Goal: Use online tool/utility: Utilize a website feature to perform a specific function

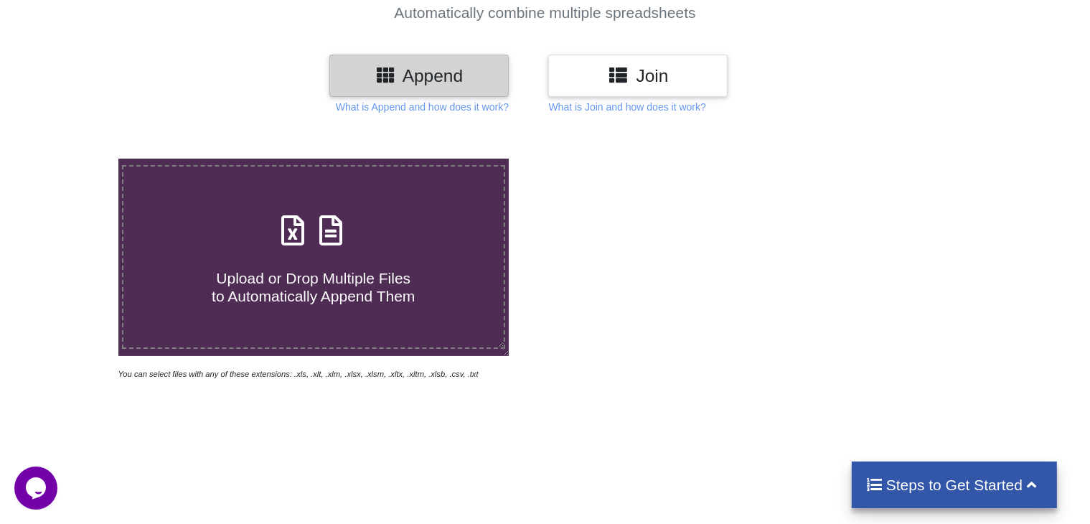
scroll to position [143, 0]
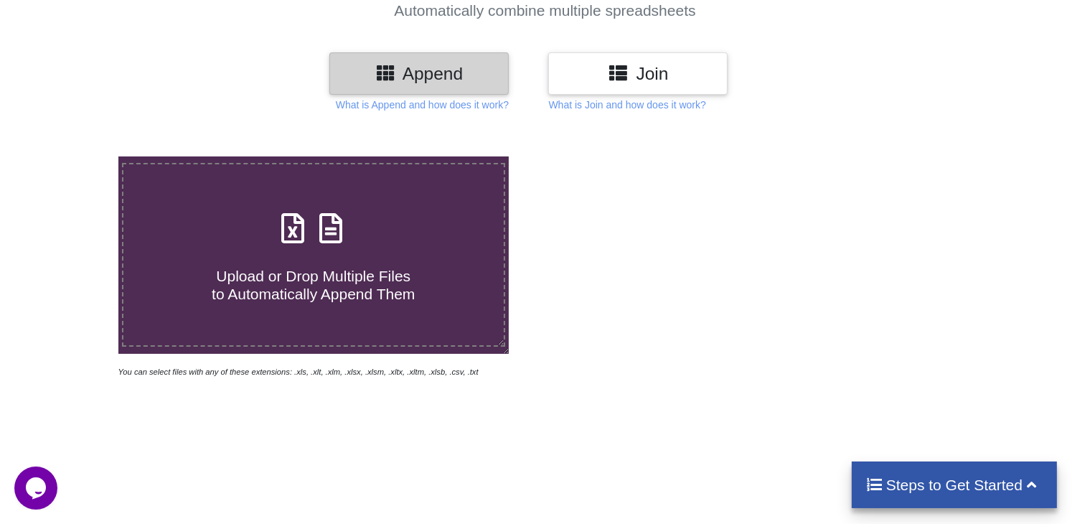
click at [318, 263] on h4 "Upload or Drop Multiple Files to Automatically Append Them" at bounding box center [313, 275] width 380 height 55
click at [75, 156] on input "Upload or Drop Multiple Files to Automatically Append Them" at bounding box center [75, 156] width 0 height 0
type input "C:\fakepath\042023_19AAJCA6423F1ZP_GSTR2B_21082025.xlsx"
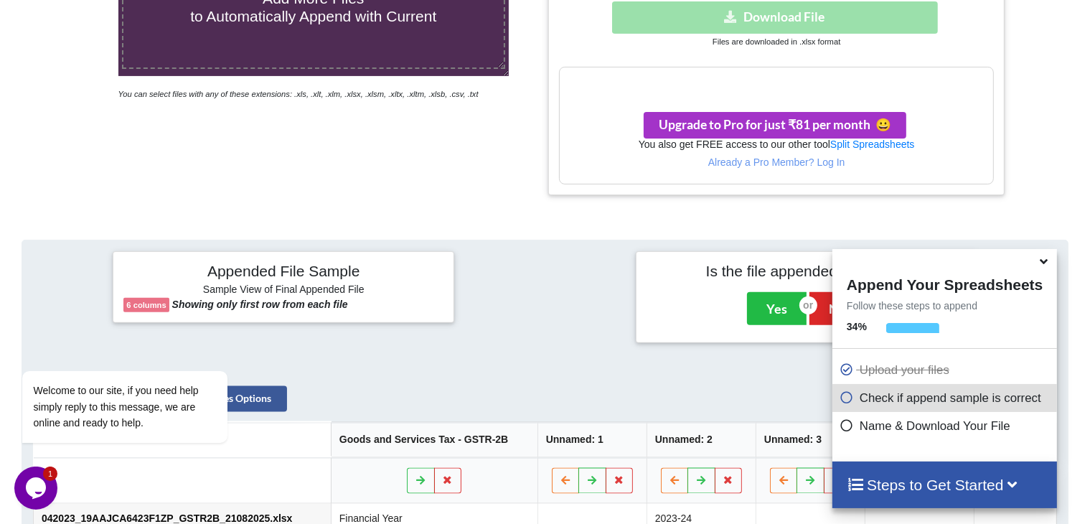
scroll to position [574, 0]
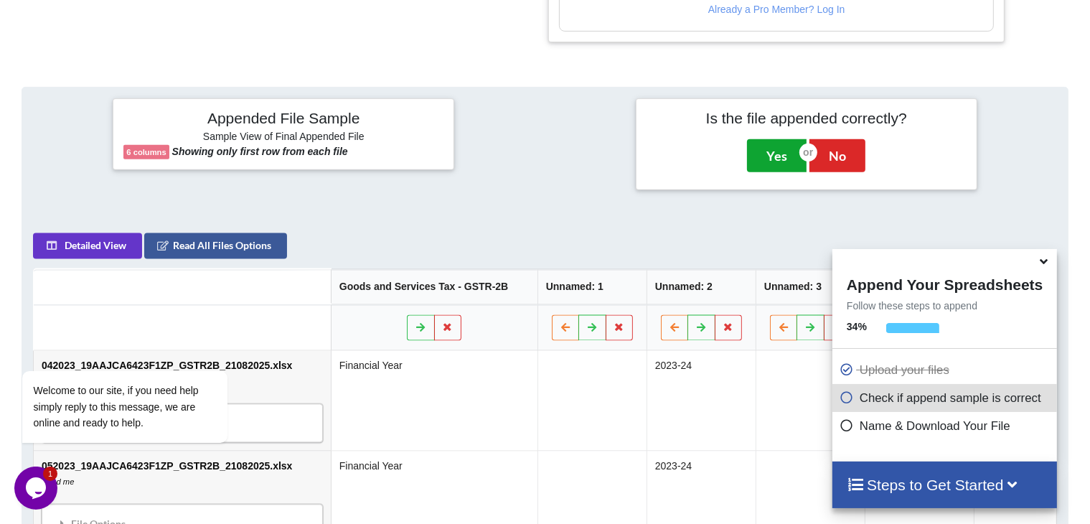
click at [775, 156] on button "Yes" at bounding box center [777, 155] width 60 height 33
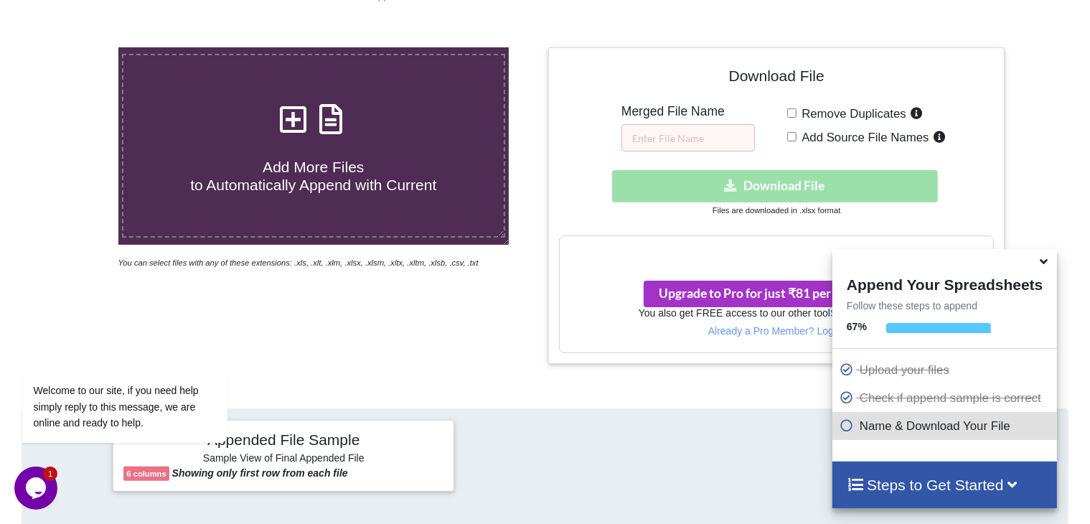
scroll to position [227, 0]
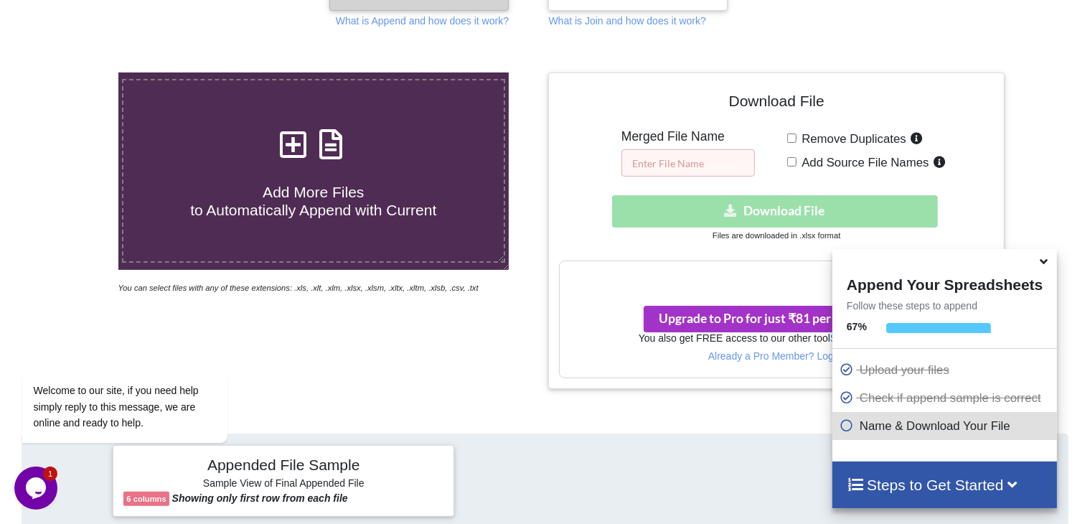
click at [654, 163] on input "text" at bounding box center [687, 162] width 133 height 27
type input "AEPL GST"
click at [791, 136] on input "Remove Duplicates" at bounding box center [791, 137] width 9 height 9
checkbox input "true"
click at [790, 161] on input "Add Source File Names" at bounding box center [791, 161] width 9 height 9
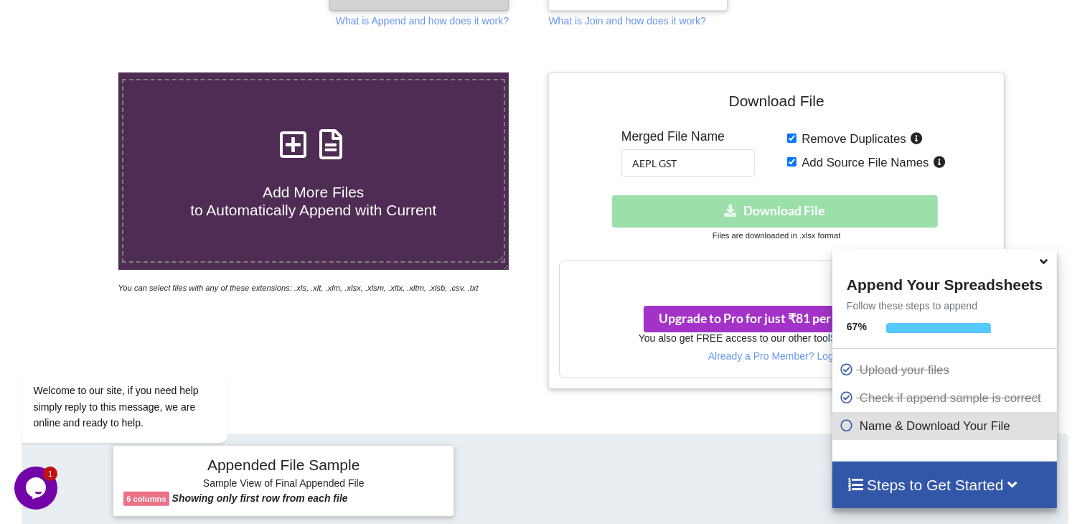
checkbox input "true"
click at [841, 429] on icon at bounding box center [846, 423] width 14 height 12
click at [1087, 153] on div at bounding box center [1054, 230] width 93 height 316
click at [1015, 483] on icon at bounding box center [1013, 483] width 18 height 15
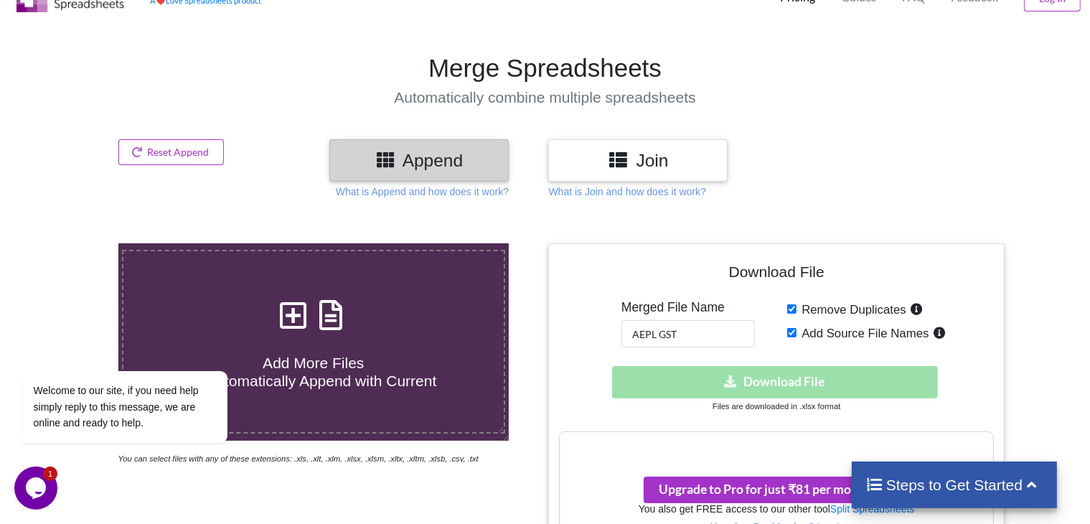
scroll to position [72, 0]
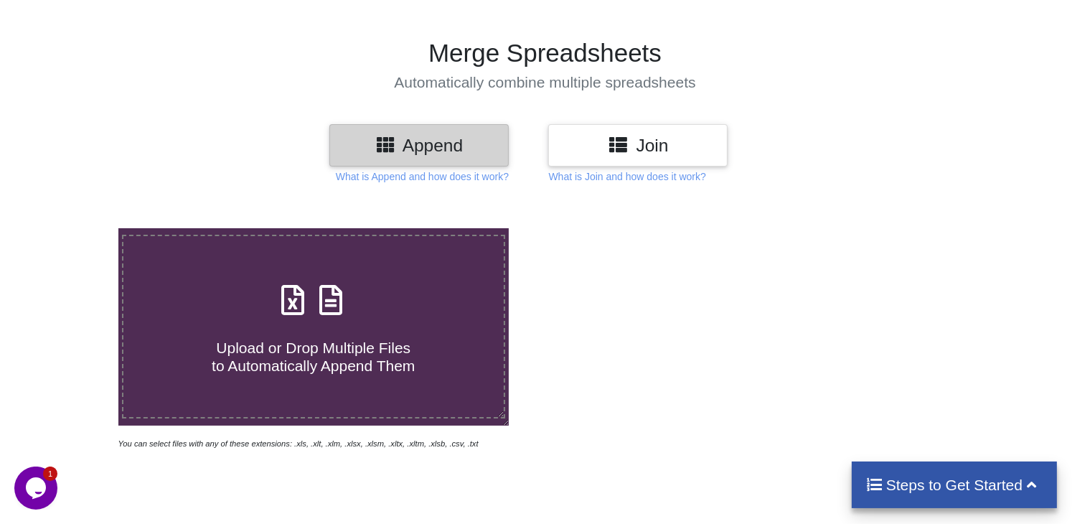
click at [316, 324] on h4 "Upload or Drop Multiple Files to Automatically Append Them" at bounding box center [313, 347] width 380 height 55
click at [75, 228] on input "Upload or Drop Multiple Files to Automatically Append Them" at bounding box center [75, 228] width 0 height 0
type input "C:\fakepath\042023_19AAJCA6423F1ZP_GSTR2B_21082025.xlsx"
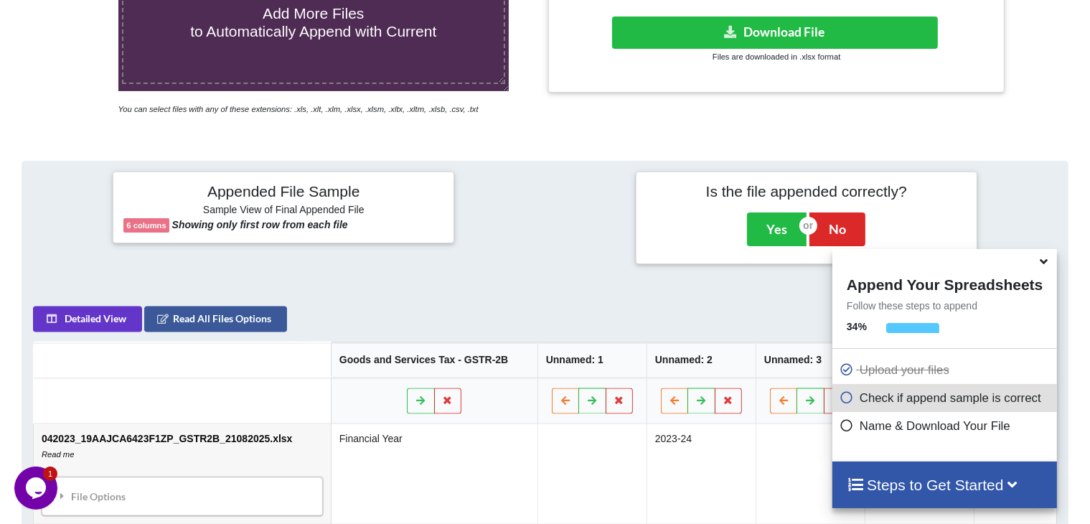
scroll to position [566, 0]
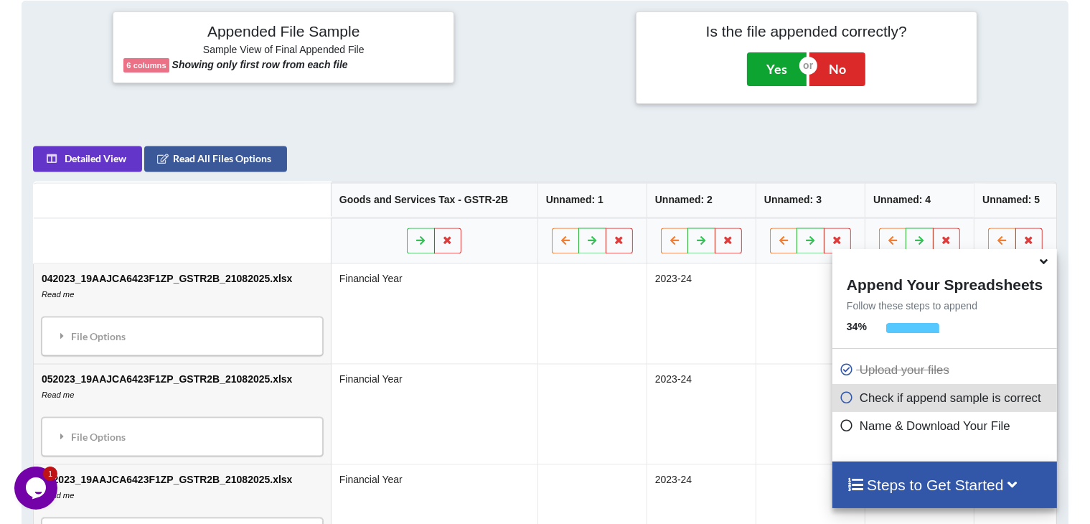
click at [770, 68] on button "Yes" at bounding box center [777, 68] width 60 height 33
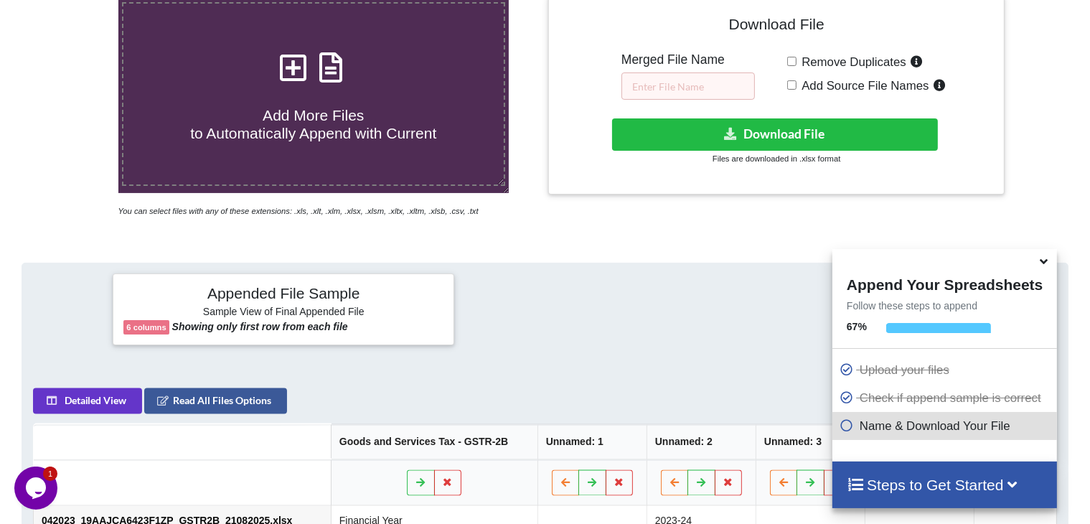
scroll to position [299, 0]
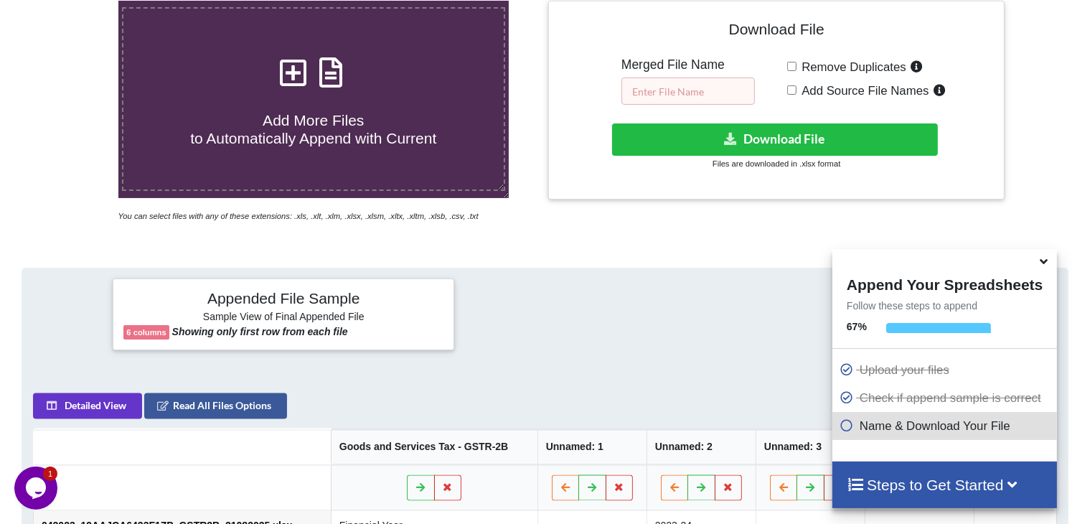
click at [700, 87] on input "text" at bounding box center [687, 90] width 133 height 27
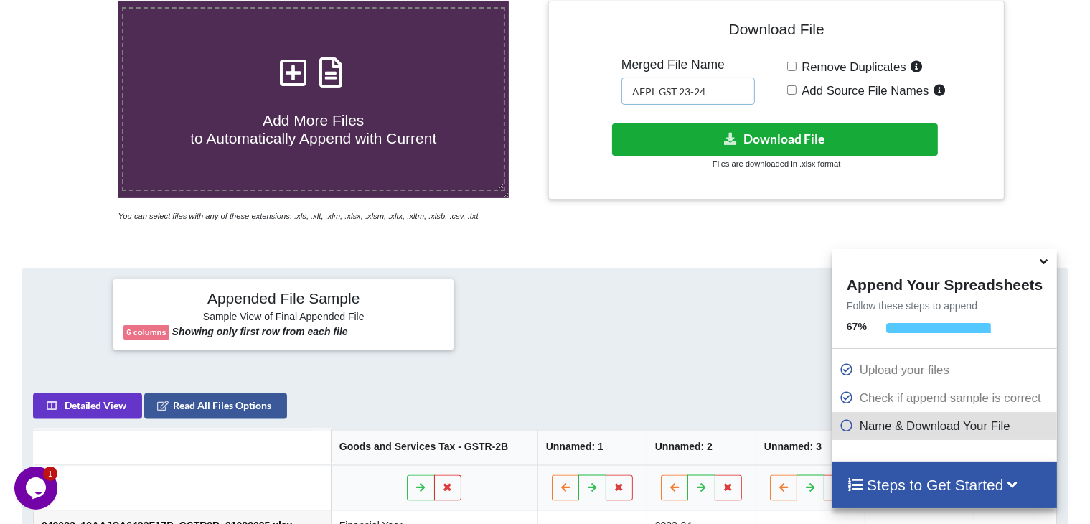
type input "AEPL GST 23-24"
click at [757, 137] on button "Download File" at bounding box center [775, 139] width 326 height 32
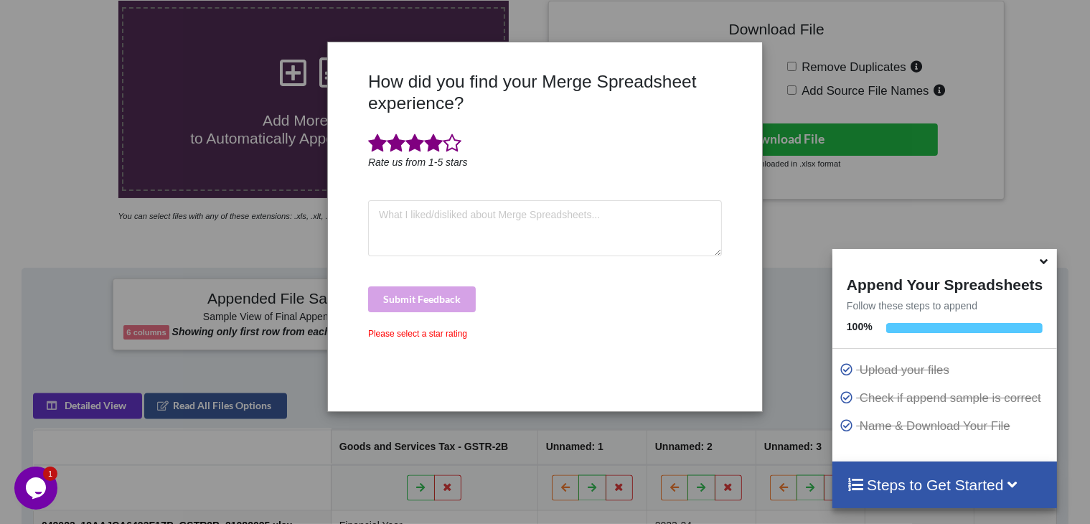
click at [429, 144] on span at bounding box center [433, 143] width 19 height 20
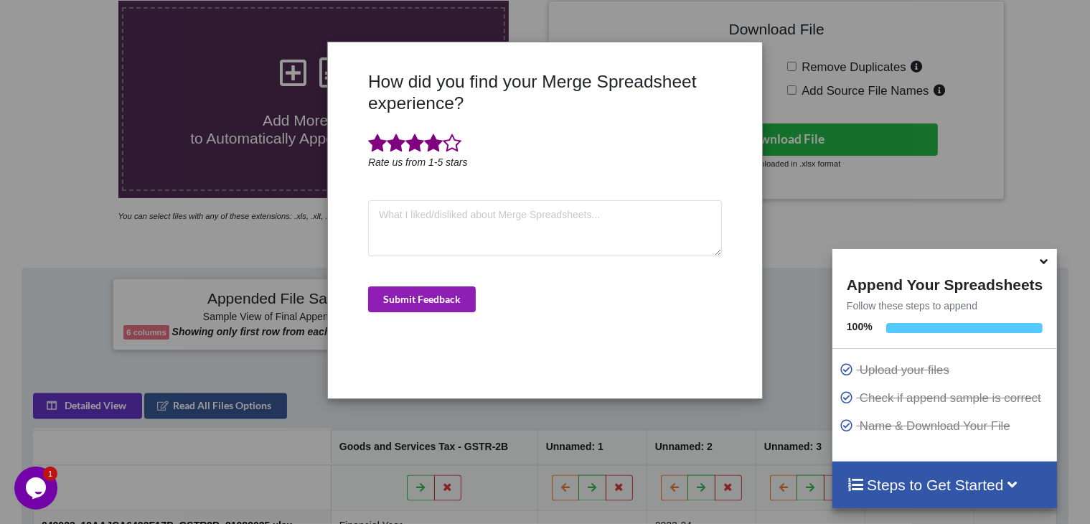
click at [420, 296] on button "Submit Feedback" at bounding box center [422, 299] width 108 height 26
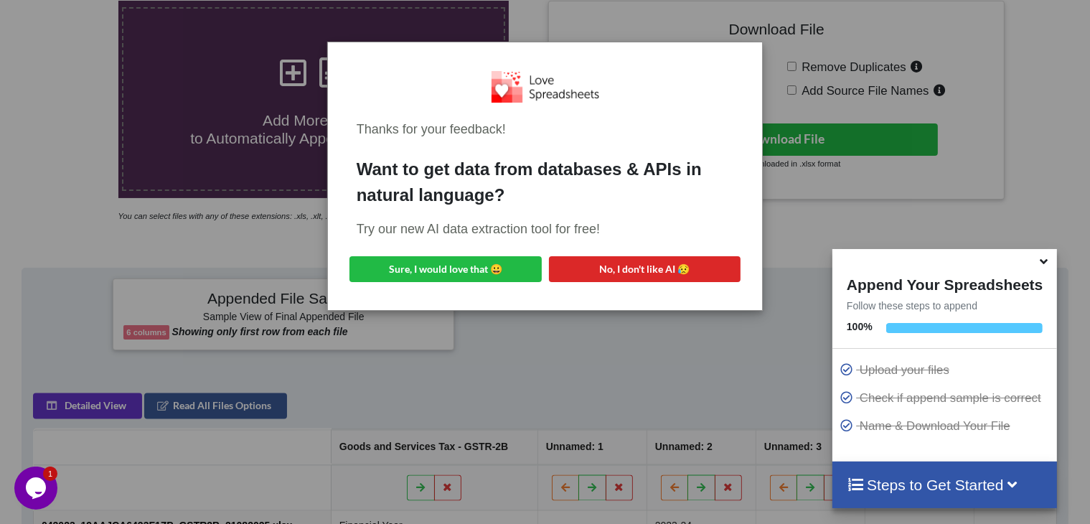
click at [509, 311] on div "Thanks for your feedback! Want to get data from databases & APIs in natural lan…" at bounding box center [545, 262] width 1090 height 524
click at [682, 334] on div "Thanks for your feedback! Want to get data from databases & APIs in natural lan…" at bounding box center [545, 262] width 1090 height 524
click at [471, 270] on button "Sure, I would love that 😀" at bounding box center [445, 269] width 192 height 26
click at [626, 370] on div "Thanks for your feedback! Want to get data from databases & APIs in natural lan…" at bounding box center [545, 262] width 1090 height 524
click at [498, 262] on button "Sure, I would love that 😀" at bounding box center [445, 269] width 192 height 26
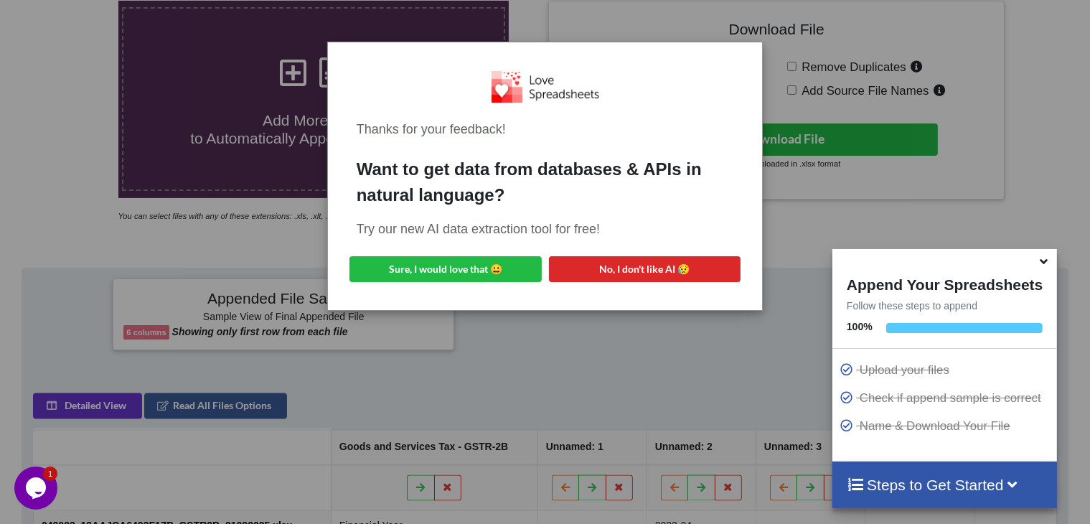
click at [655, 387] on div "Thanks for your feedback! Want to get data from databases & APIs in natural lan…" at bounding box center [545, 262] width 1090 height 524
click at [901, 486] on h4 "Steps to Get Started" at bounding box center [944, 485] width 196 height 18
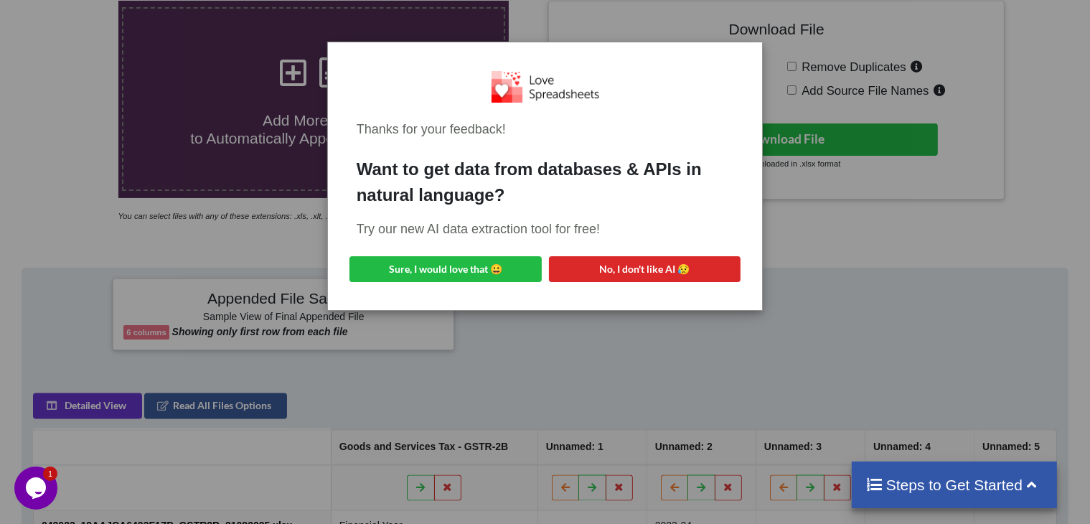
drag, startPoint x: 972, startPoint y: 310, endPoint x: 801, endPoint y: 263, distance: 177.9
click at [971, 309] on div "Thanks for your feedback! Want to get data from databases & APIs in natural lan…" at bounding box center [545, 262] width 1090 height 524
click at [600, 313] on div "Thanks for your feedback! Want to get data from databases & APIs in natural lan…" at bounding box center [545, 262] width 1090 height 524
click at [751, 45] on div "Thanks for your feedback! Want to get data from databases & APIs in natural lan…" at bounding box center [545, 175] width 435 height 267
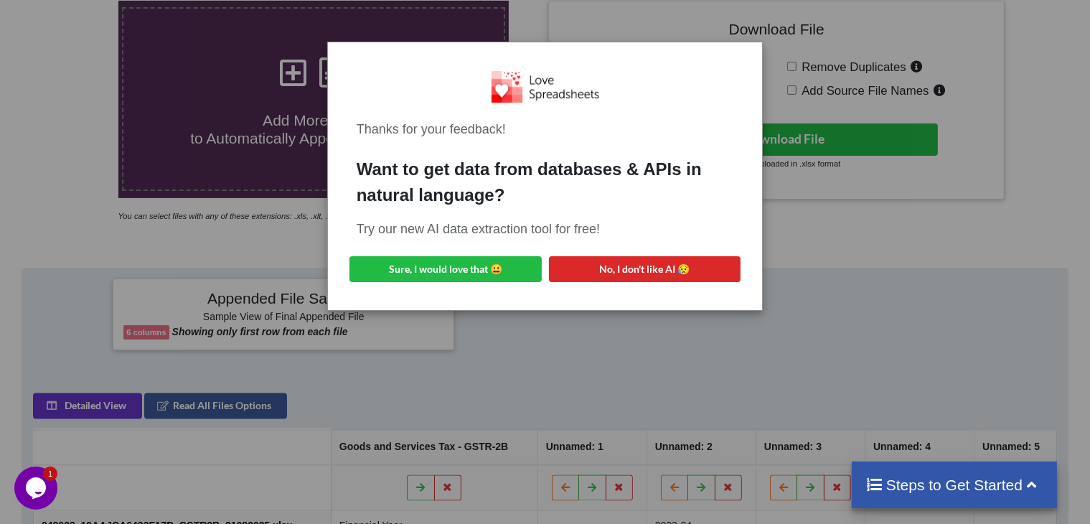
click at [928, 247] on div "Thanks for your feedback! Want to get data from databases & APIs in natural lan…" at bounding box center [545, 262] width 1090 height 524
